Goal: Task Accomplishment & Management: Manage account settings

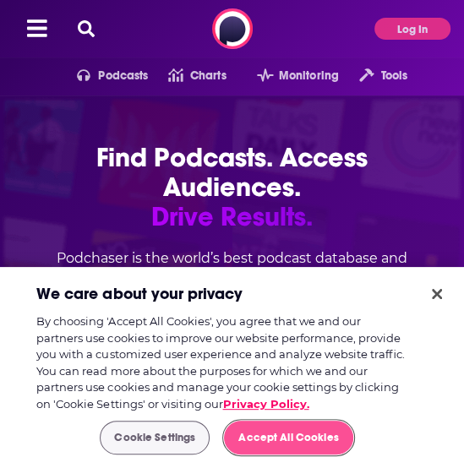
click at [276, 440] on button "Accept All Cookies" at bounding box center [288, 438] width 129 height 34
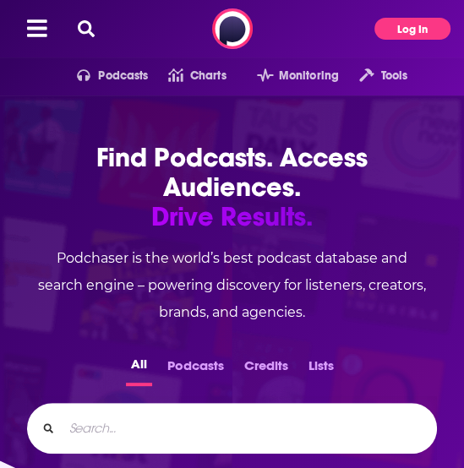
click at [429, 28] on button "Log In" at bounding box center [413, 29] width 76 height 22
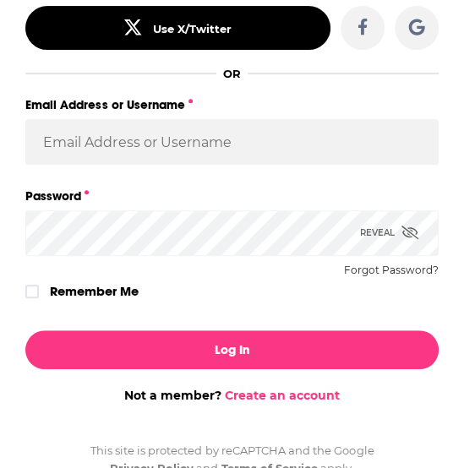
scroll to position [233, 0]
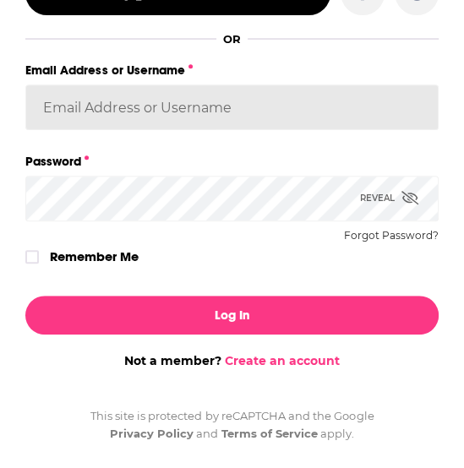
click at [168, 112] on input "Email Address or Username" at bounding box center [231, 108] width 413 height 46
